Goal: Task Accomplishment & Management: Use online tool/utility

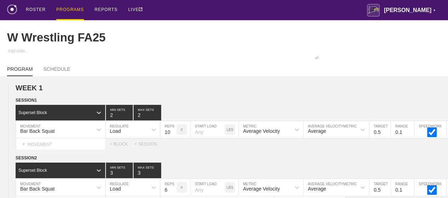
click at [73, 8] on div "PROGRAMS" at bounding box center [70, 10] width 28 height 20
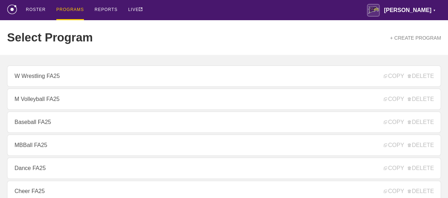
scroll to position [106, 0]
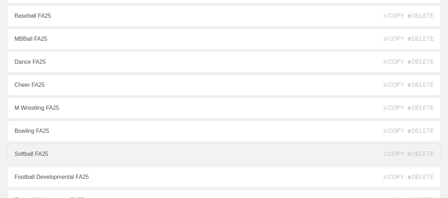
click at [29, 157] on link "Softball FA25" at bounding box center [224, 154] width 434 height 21
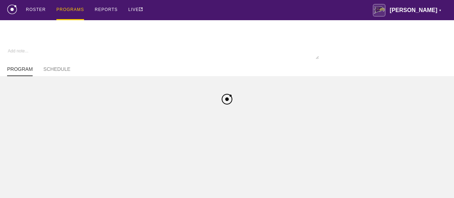
type textarea "x"
type input "Softball FA25"
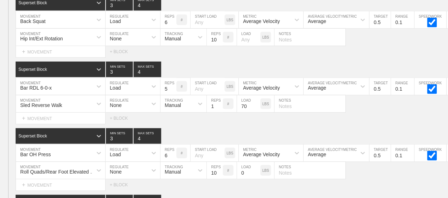
scroll to position [3675, 0]
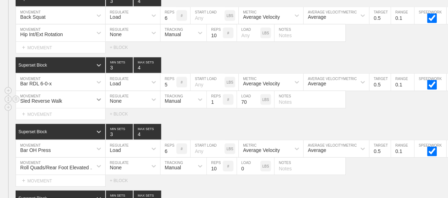
click at [95, 93] on div at bounding box center [98, 99] width 13 height 13
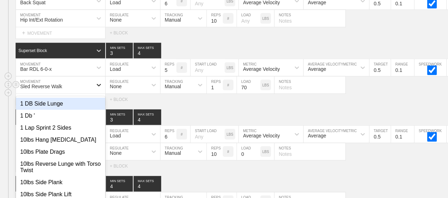
scroll to position [3689, 0]
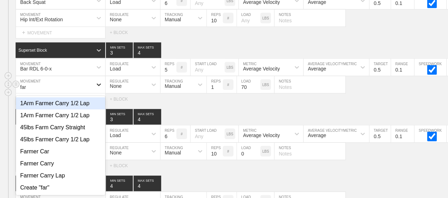
type input "farm"
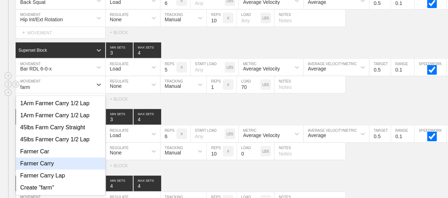
click at [38, 160] on div "Farmer Carry" at bounding box center [60, 164] width 89 height 12
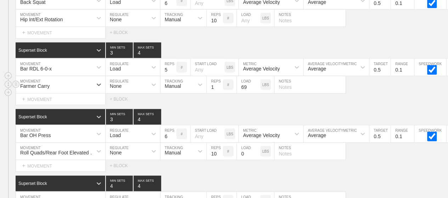
click at [256, 80] on input "69" at bounding box center [248, 84] width 23 height 17
click at [256, 80] on input "68" at bounding box center [248, 84] width 23 height 17
click at [256, 80] on input "65" at bounding box center [248, 84] width 23 height 17
click at [256, 80] on input "64" at bounding box center [248, 84] width 23 height 17
click at [256, 80] on input "63" at bounding box center [248, 84] width 23 height 17
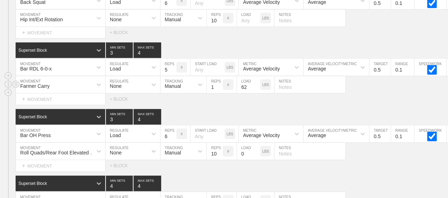
click at [256, 80] on input "62" at bounding box center [248, 84] width 23 height 17
click at [256, 80] on input "61" at bounding box center [248, 84] width 23 height 17
click at [256, 80] on input "60" at bounding box center [248, 84] width 23 height 17
click at [256, 80] on input "59" at bounding box center [248, 84] width 23 height 17
click at [256, 80] on input "58" at bounding box center [248, 84] width 23 height 17
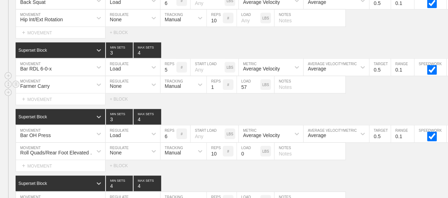
click at [256, 80] on input "57" at bounding box center [248, 84] width 23 height 17
click at [256, 80] on input "56" at bounding box center [248, 84] width 23 height 17
click at [256, 80] on input "55" at bounding box center [248, 84] width 23 height 17
click at [256, 80] on input "54" at bounding box center [248, 84] width 23 height 17
click at [256, 80] on input "53" at bounding box center [248, 84] width 23 height 17
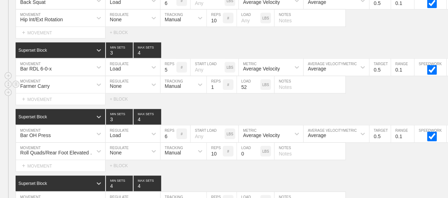
click at [256, 80] on input "52" at bounding box center [248, 84] width 23 height 17
click at [256, 80] on input "51" at bounding box center [248, 84] width 23 height 17
click at [256, 80] on input "50" at bounding box center [248, 84] width 23 height 17
click at [256, 80] on input "49" at bounding box center [248, 84] width 23 height 17
click at [256, 80] on input "48" at bounding box center [248, 84] width 23 height 17
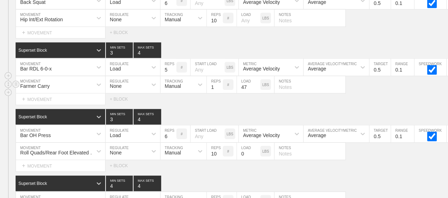
click at [256, 80] on input "47" at bounding box center [248, 84] width 23 height 17
click at [256, 80] on input "46" at bounding box center [248, 84] width 23 height 17
click at [256, 80] on input "45" at bounding box center [248, 84] width 23 height 17
click at [256, 80] on input "44" at bounding box center [248, 84] width 23 height 17
type input "45"
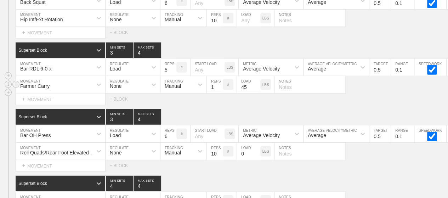
click at [256, 78] on input "45" at bounding box center [248, 84] width 23 height 17
click at [258, 109] on div "Superset Block 3 MIN SETS 4 MAX SETS" at bounding box center [232, 117] width 433 height 16
